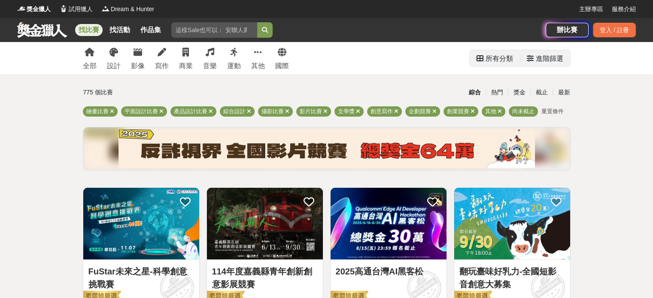
click at [543, 60] on div "進階篩選" at bounding box center [549, 58] width 27 height 17
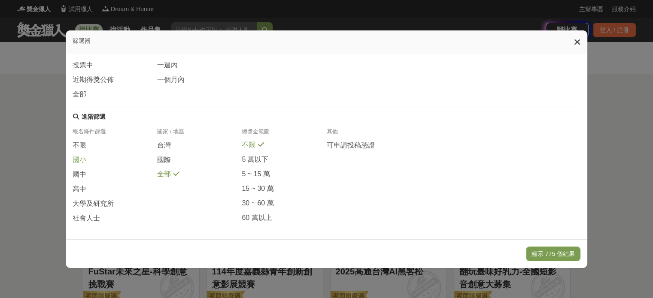
scroll to position [170, 0]
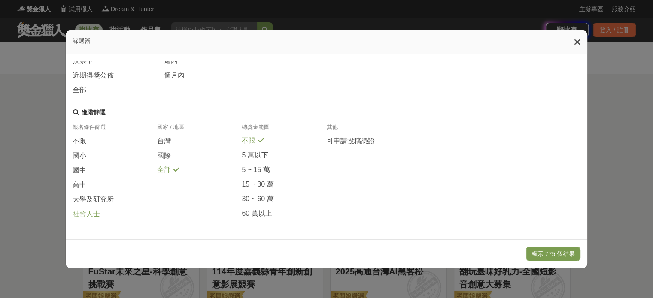
click at [95, 217] on span "社會人士" at bounding box center [86, 214] width 27 height 9
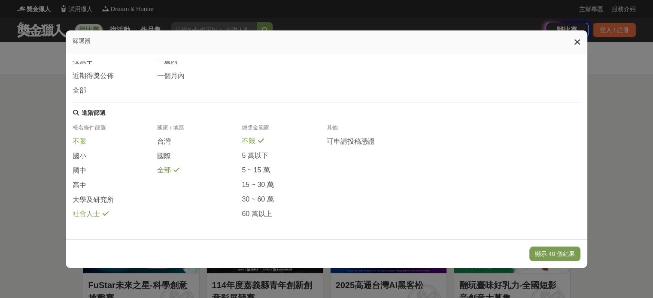
click at [84, 137] on div "不限" at bounding box center [115, 144] width 85 height 15
click at [556, 250] on button "顯示 40 個結果" at bounding box center [554, 254] width 51 height 15
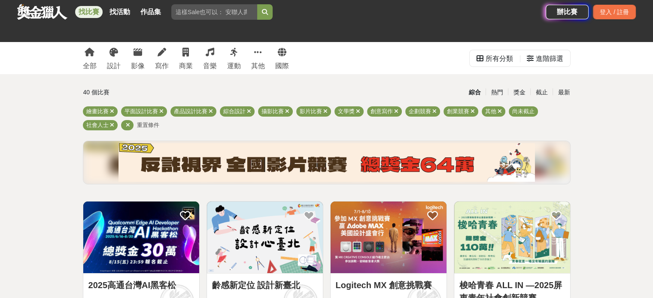
scroll to position [172, 0]
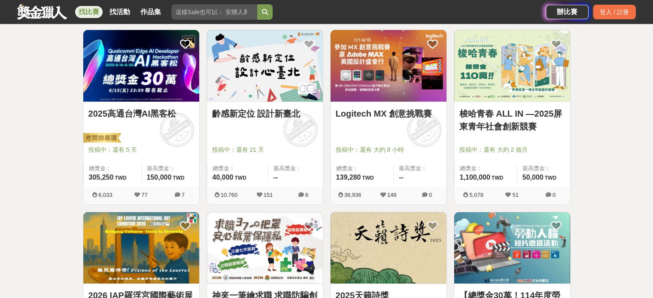
drag, startPoint x: 110, startPoint y: 104, endPoint x: 6, endPoint y: 93, distance: 105.4
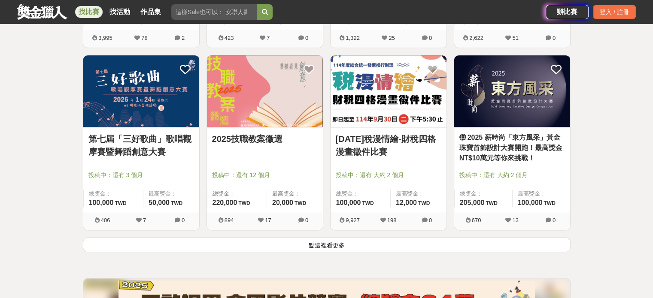
scroll to position [1074, 0]
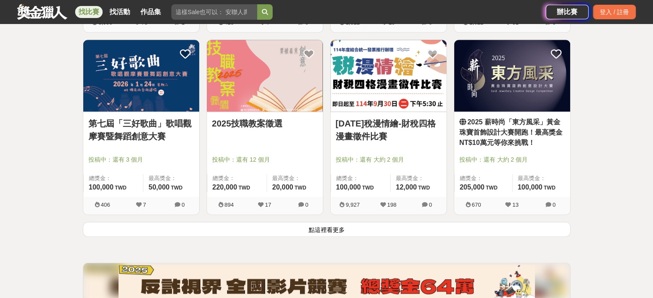
click at [321, 225] on button "點這裡看更多" at bounding box center [327, 229] width 488 height 15
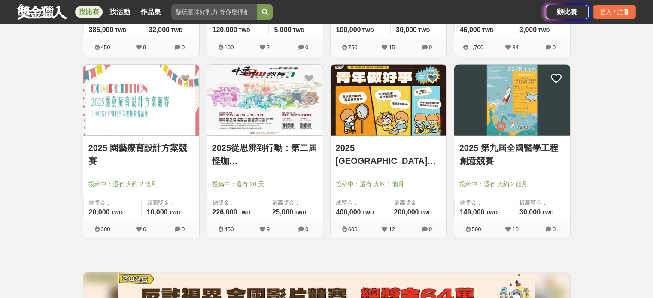
scroll to position [1718, 0]
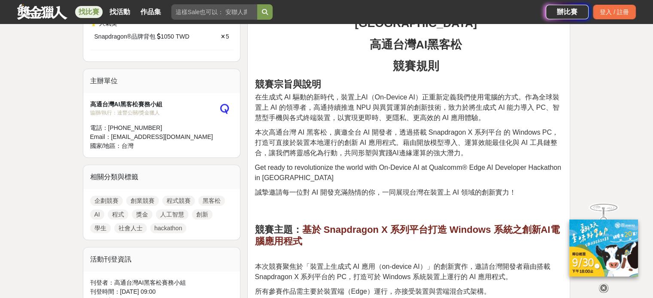
scroll to position [472, 0]
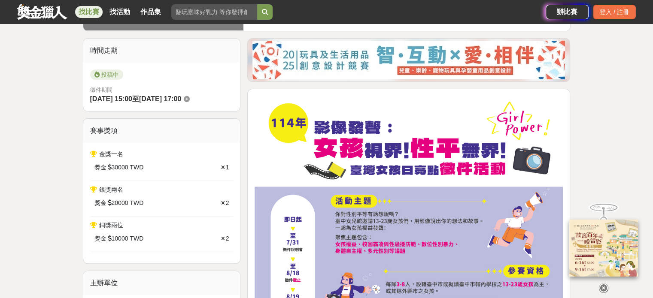
scroll to position [301, 0]
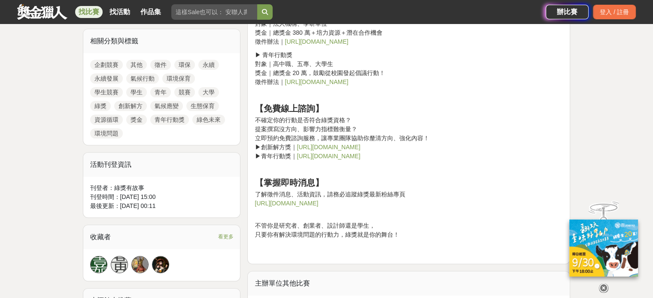
scroll to position [386, 0]
